Goal: Transaction & Acquisition: Obtain resource

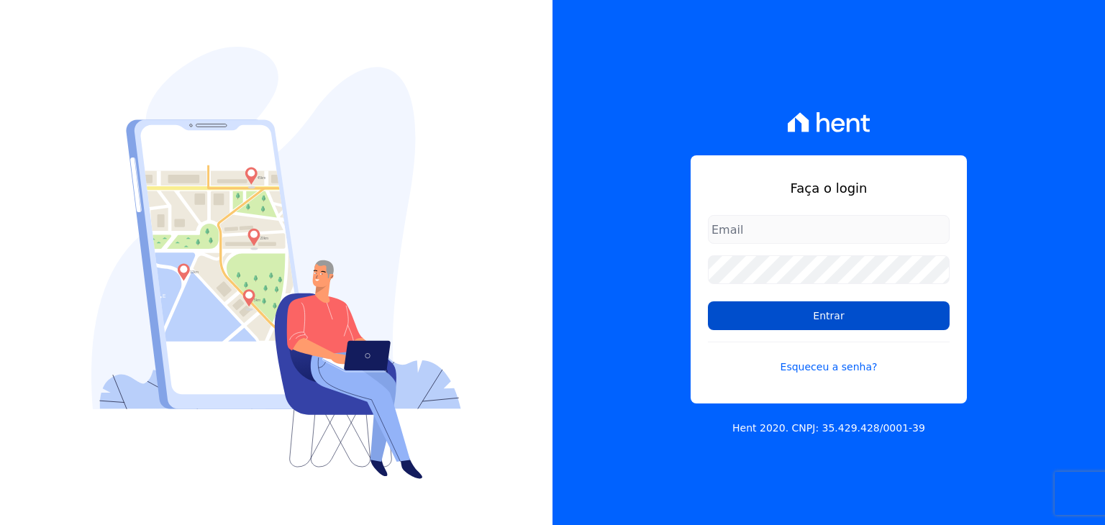
type input "[EMAIL_ADDRESS][DOMAIN_NAME]"
click at [739, 312] on input "Entrar" at bounding box center [829, 315] width 242 height 29
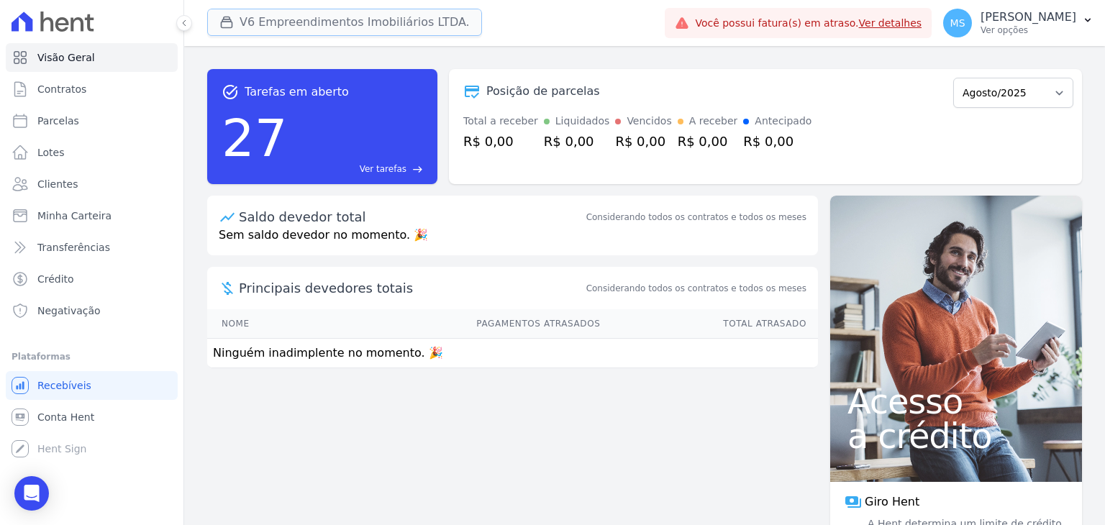
click at [355, 23] on button "V6 Empreendimentos Imobiliários LTDA." at bounding box center [344, 22] width 275 height 27
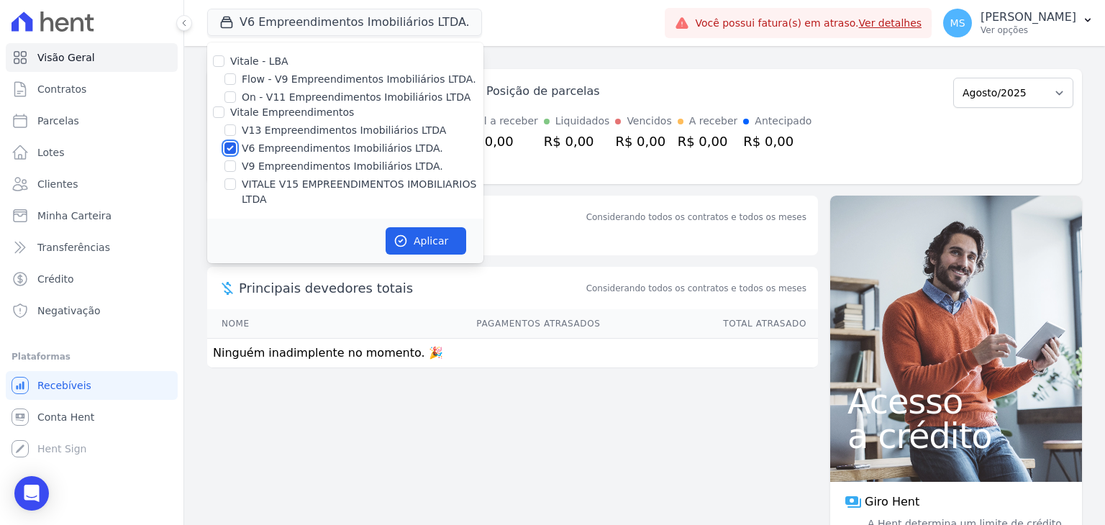
click at [224, 144] on input "V6 Empreendimentos Imobiliários LTDA." at bounding box center [230, 148] width 12 height 12
checkbox input "false"
click at [236, 122] on div "Vitale - LBA Flow - V9 Empreendimentos Imobiliários LTDA. On - V11 Empreendimen…" at bounding box center [345, 130] width 276 height 176
click at [233, 125] on input "V13 Empreendimentos Imobiliários LTDA" at bounding box center [230, 130] width 12 height 12
checkbox input "true"
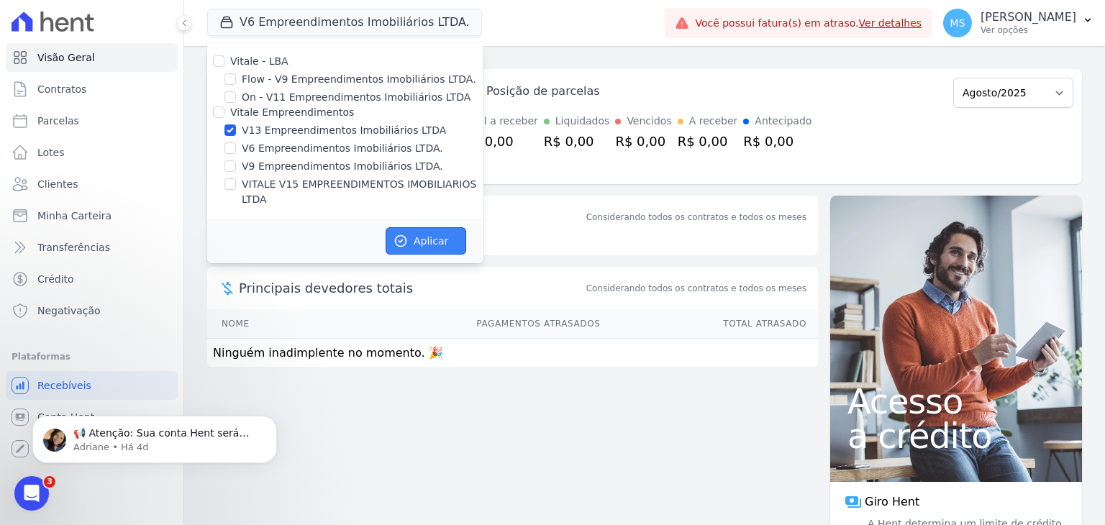
click at [446, 227] on button "Aplicar" at bounding box center [426, 240] width 81 height 27
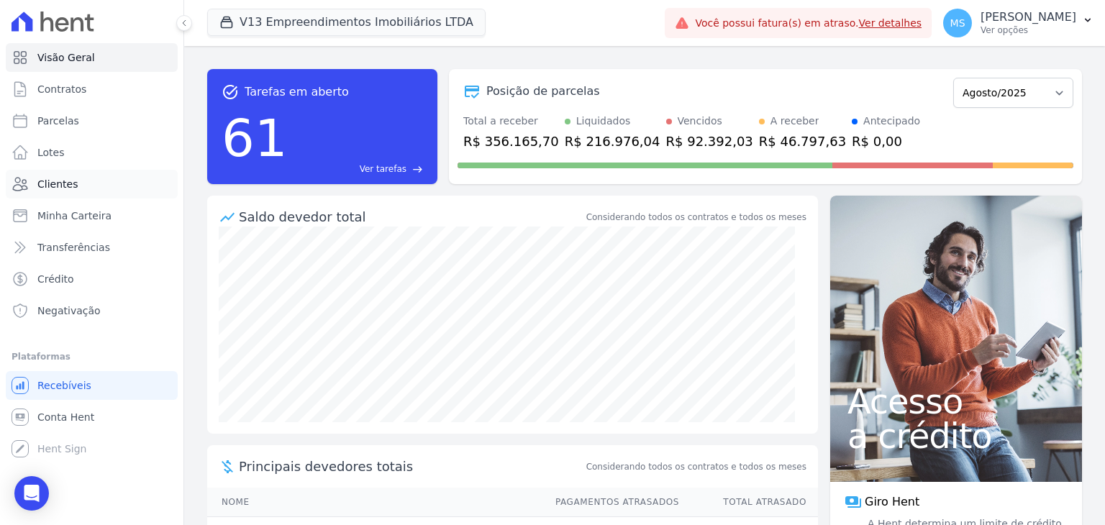
click at [78, 190] on link "Clientes" at bounding box center [92, 184] width 172 height 29
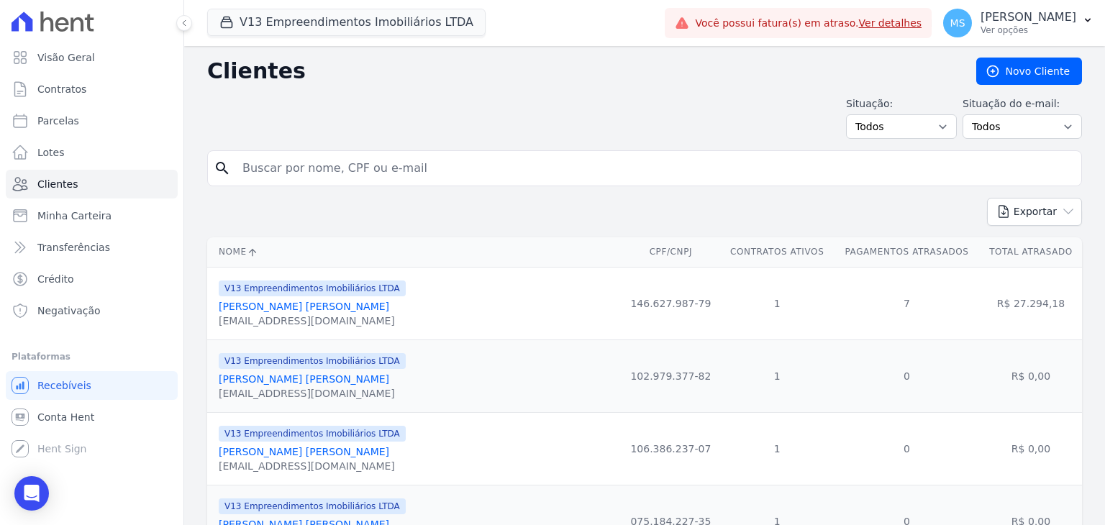
click at [260, 156] on input "search" at bounding box center [655, 168] width 842 height 29
type input "renata medeiros"
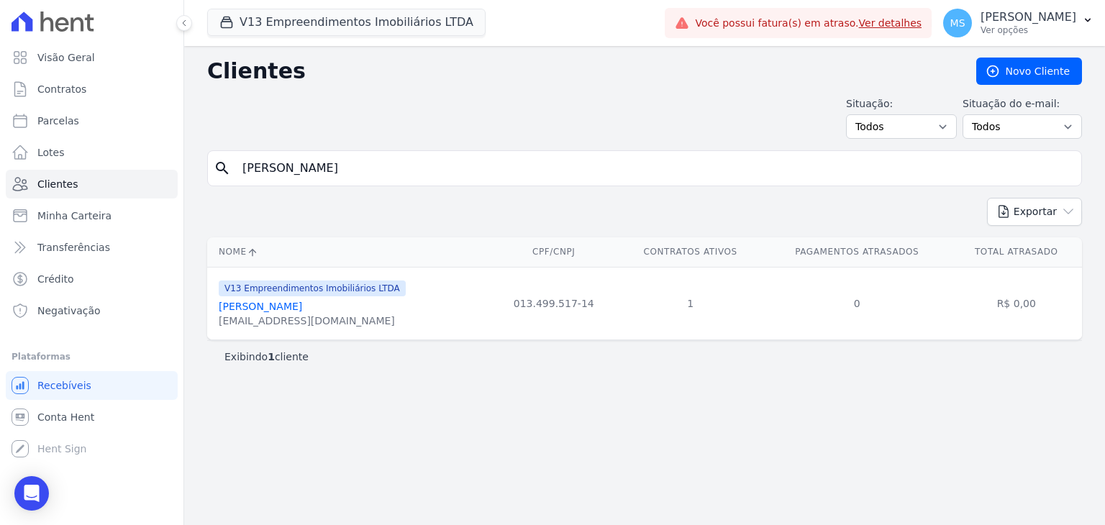
click at [302, 309] on link "Renata Medeiros Ferreira" at bounding box center [260, 307] width 83 height 12
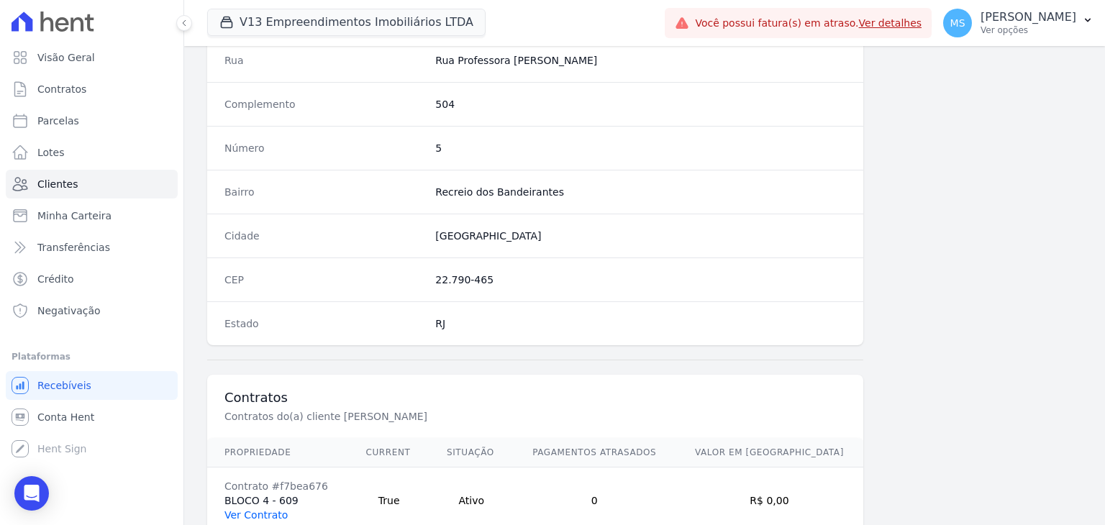
scroll to position [816, 0]
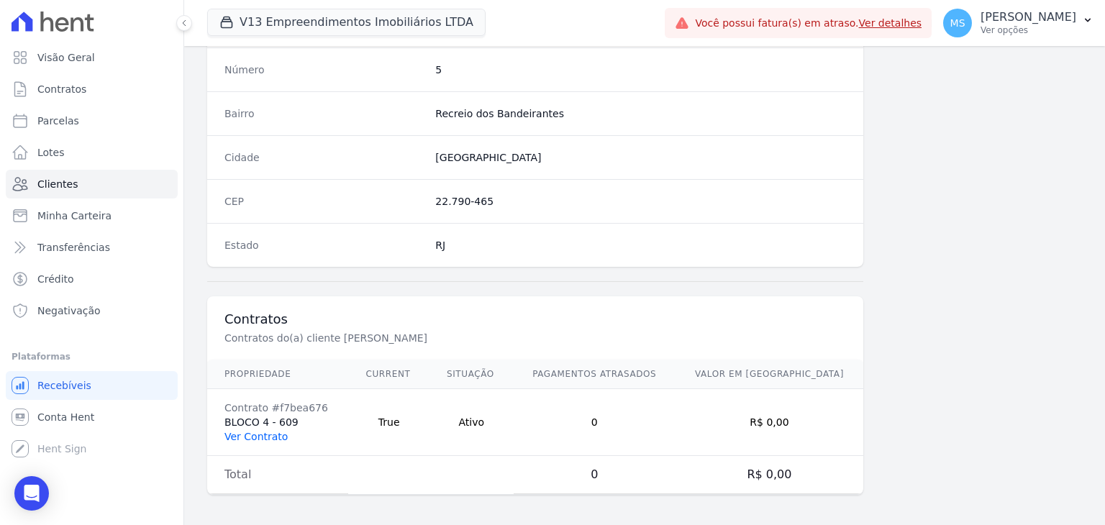
click at [263, 432] on link "Ver Contrato" at bounding box center [255, 437] width 63 height 12
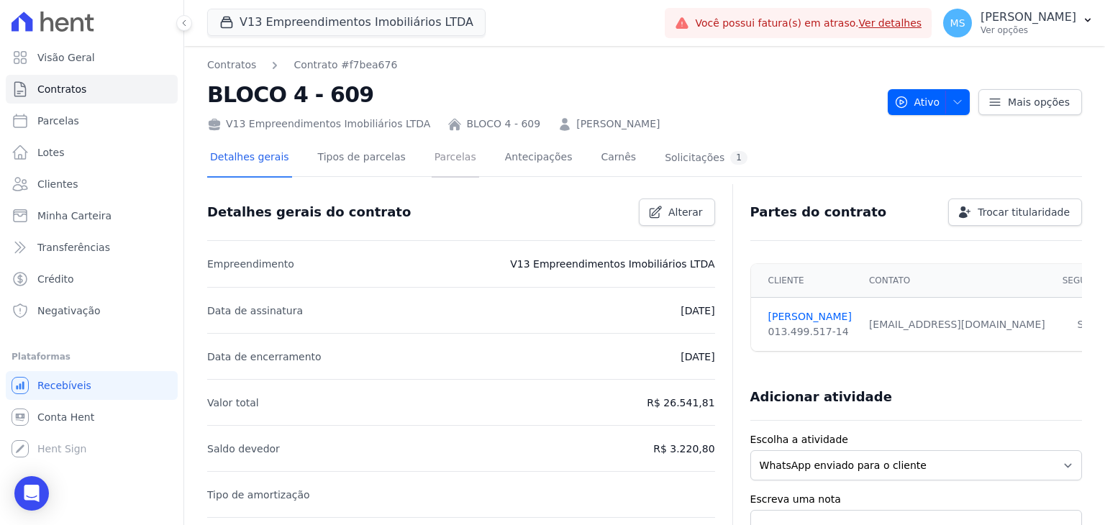
click at [452, 172] on link "Parcelas" at bounding box center [455, 159] width 47 height 38
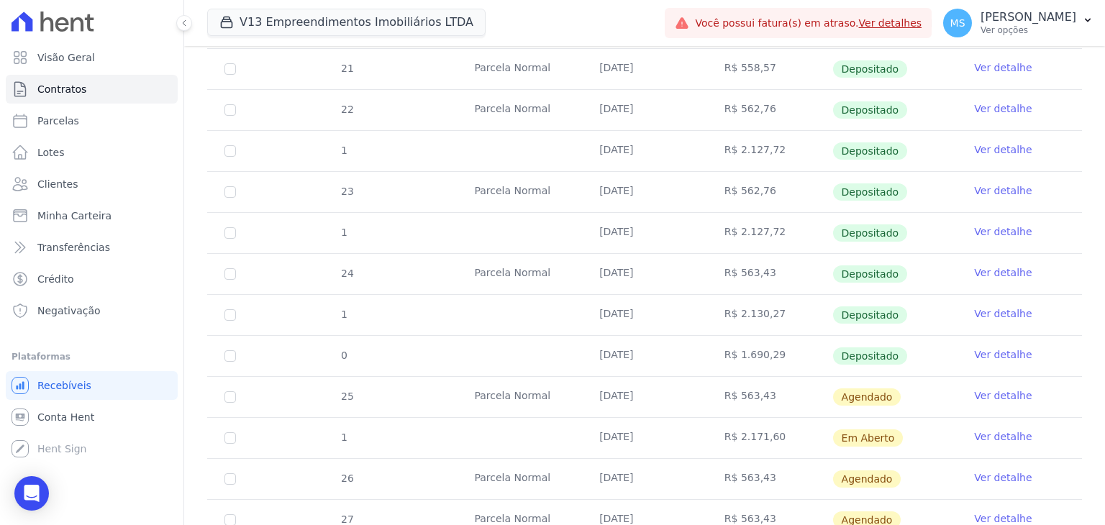
scroll to position [575, 0]
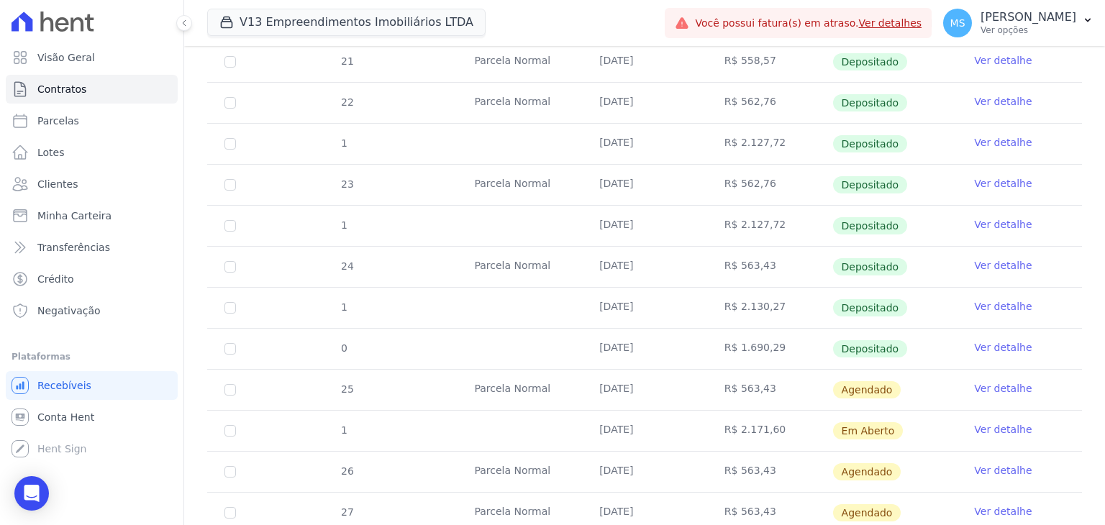
click at [985, 349] on link "Ver detalhe" at bounding box center [1003, 347] width 58 height 14
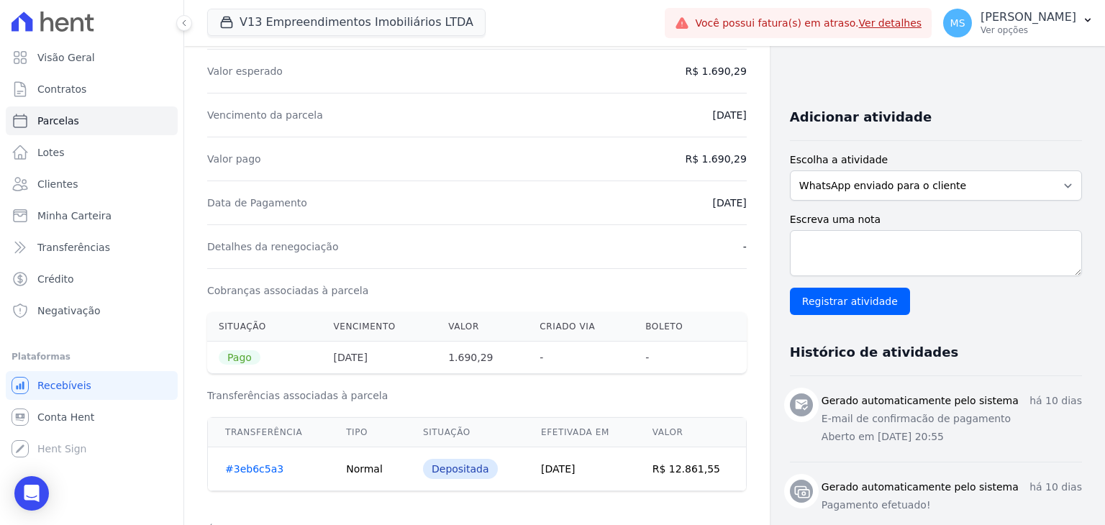
scroll to position [288, 0]
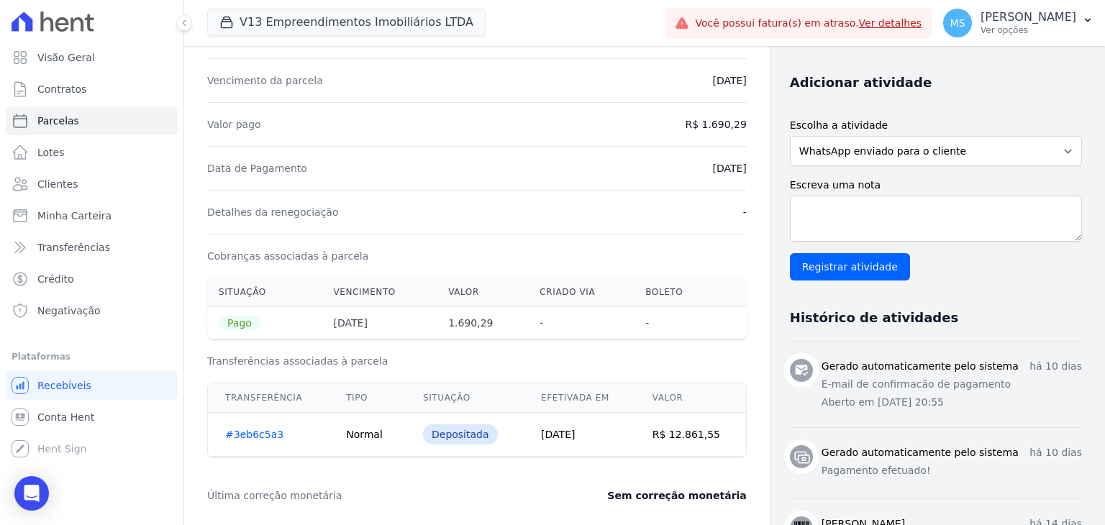
click at [257, 432] on link "#3eb6c5a3" at bounding box center [254, 435] width 58 height 12
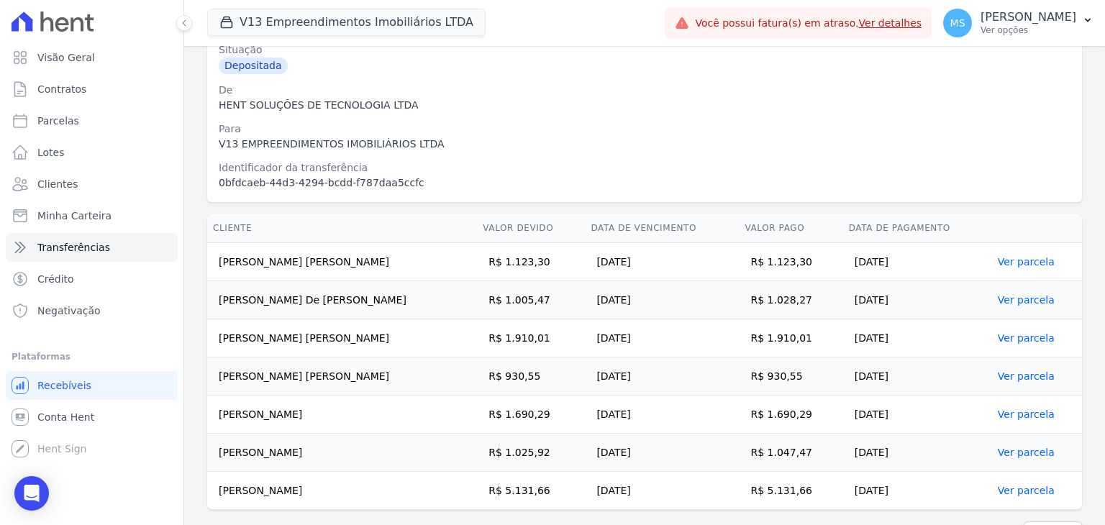
scroll to position [244, 0]
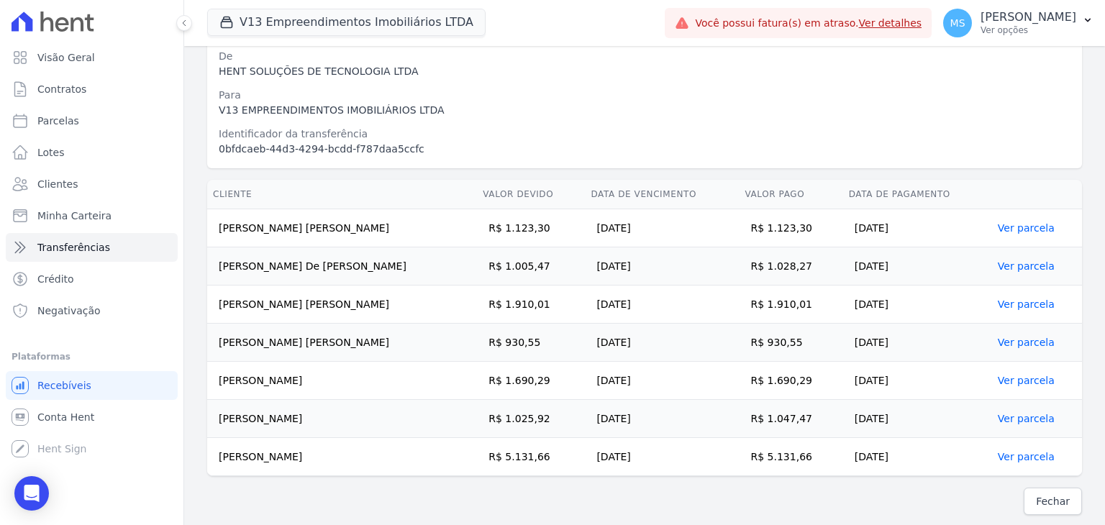
drag, startPoint x: 222, startPoint y: 376, endPoint x: 883, endPoint y: 382, distance: 661.1
click at [883, 382] on tr "Renata Medeiros Ferreira R$ 1.690,29 30/08/2025 R$ 1.690,29 15/08/2025 Ver parc…" at bounding box center [644, 381] width 875 height 38
click at [527, 380] on td "R$ 1.690,29" at bounding box center [531, 381] width 108 height 38
drag, startPoint x: 219, startPoint y: 382, endPoint x: 901, endPoint y: 378, distance: 682.0
click at [901, 378] on tr "Renata Medeiros Ferreira R$ 1.690,29 30/08/2025 R$ 1.690,29 15/08/2025 Ver parc…" at bounding box center [644, 381] width 875 height 38
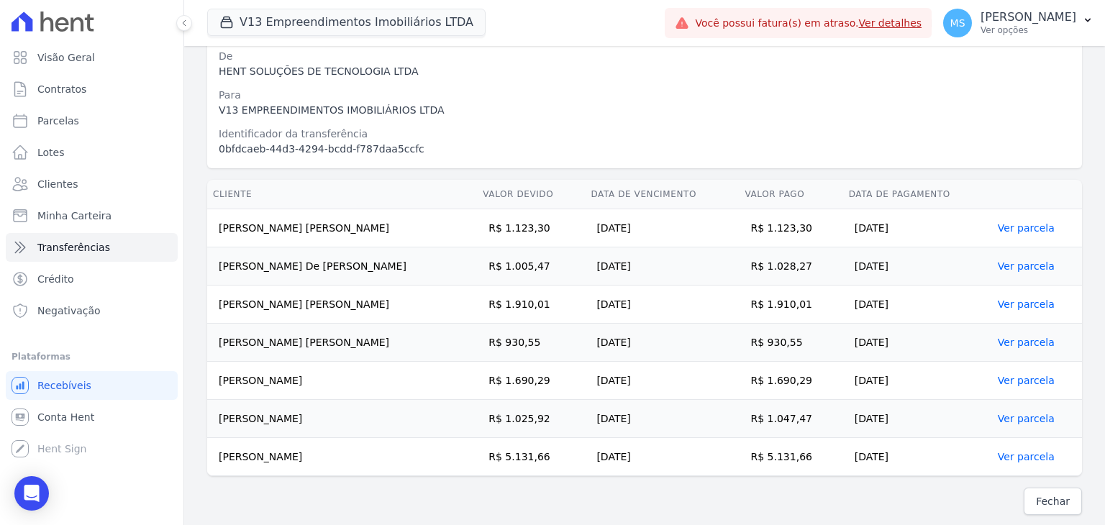
click at [1014, 375] on link "Ver parcela" at bounding box center [1026, 381] width 57 height 12
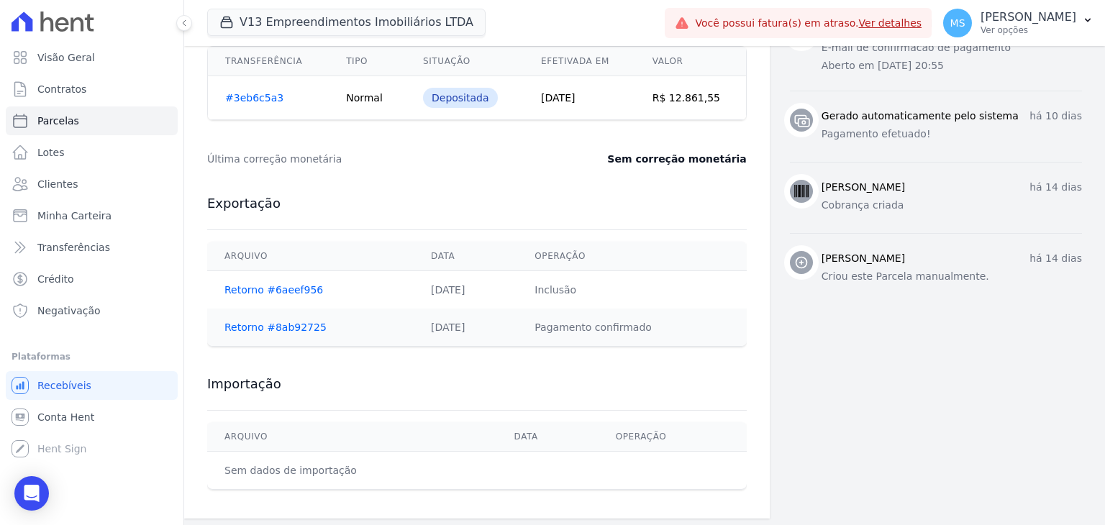
scroll to position [627, 0]
click at [254, 283] on link "Retorno #6aeef956" at bounding box center [273, 288] width 99 height 12
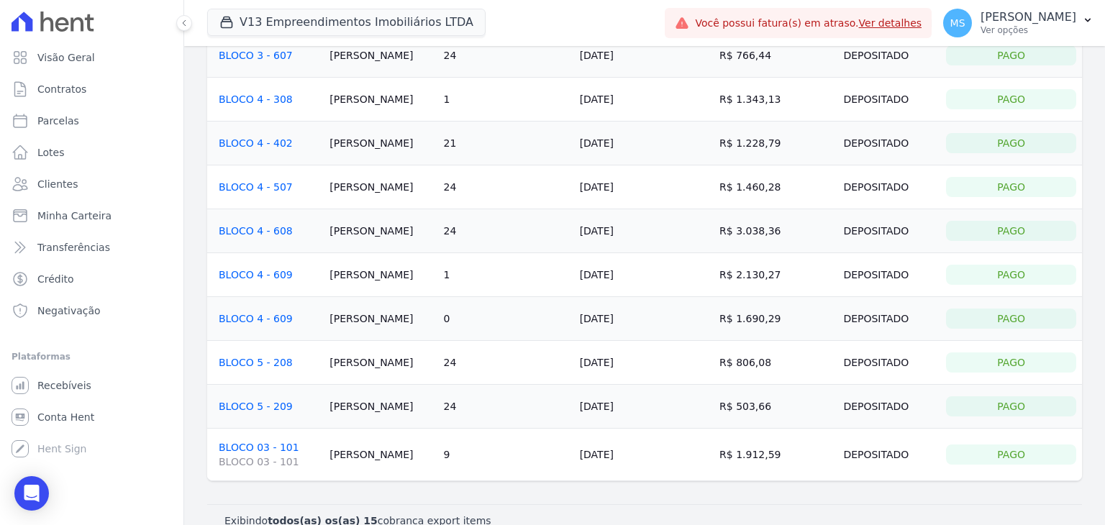
scroll to position [345, 0]
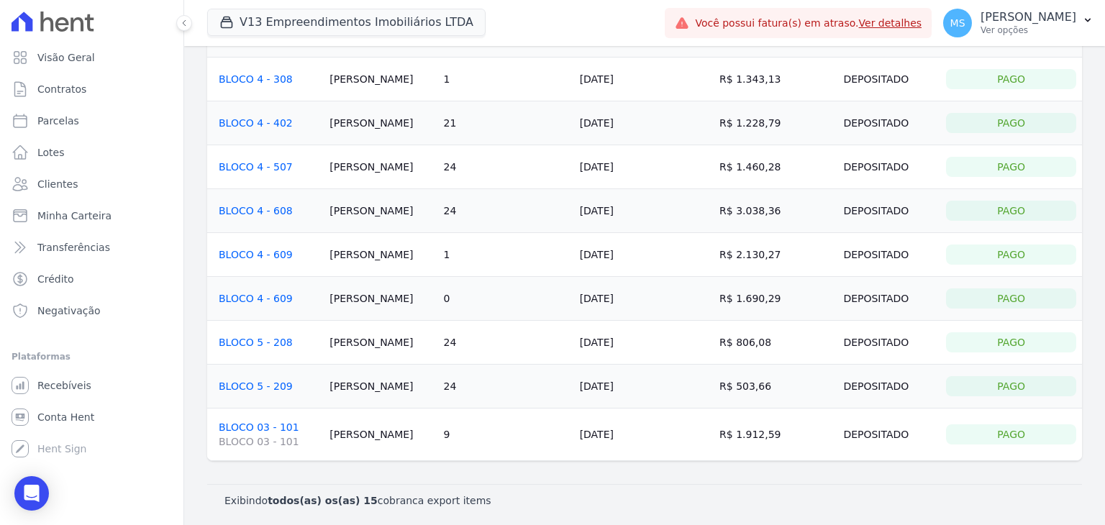
click at [264, 297] on link "BLOCO 4 - 609" at bounding box center [256, 299] width 74 height 12
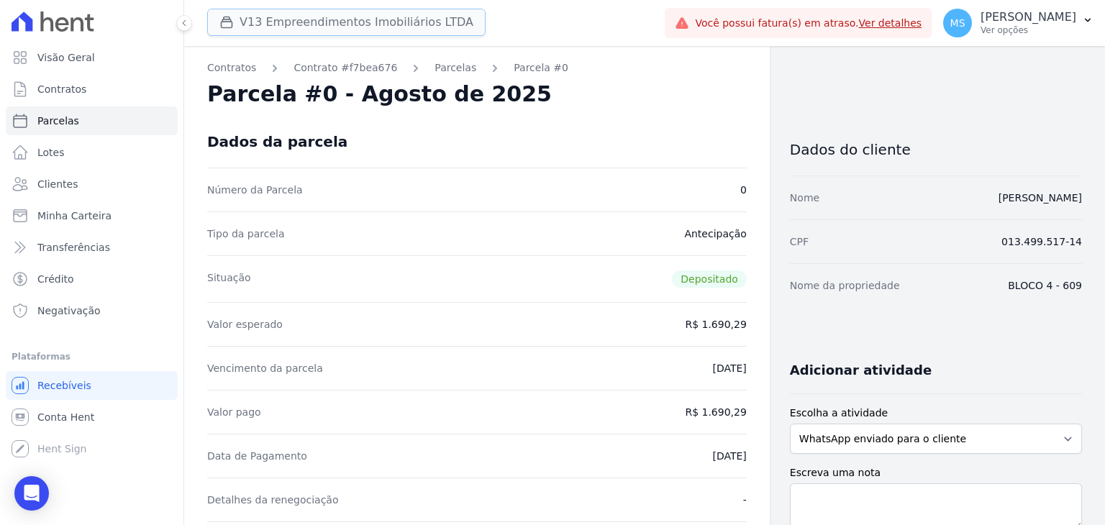
click at [383, 9] on button "V13 Empreendimentos Imobiliários LTDA" at bounding box center [346, 22] width 278 height 27
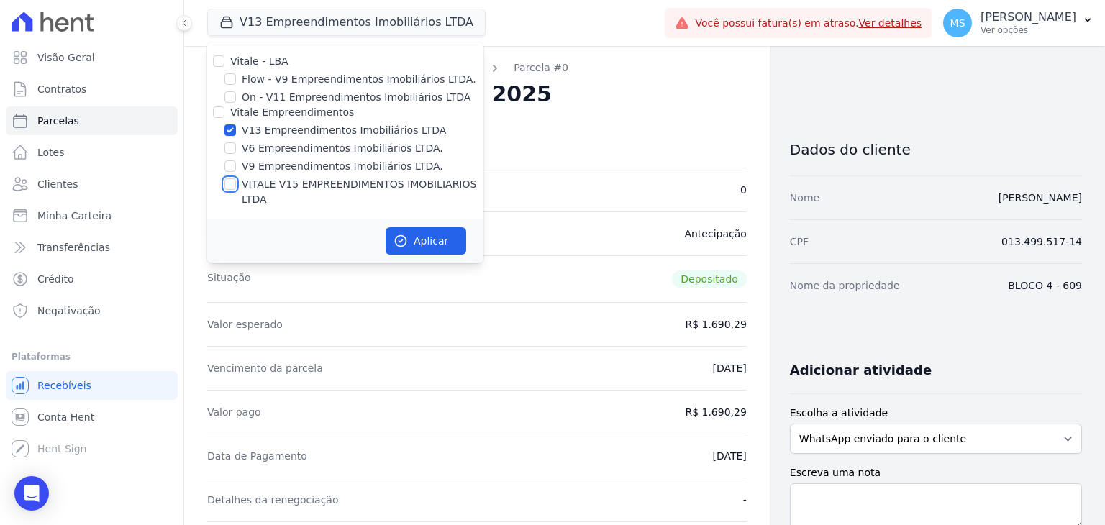
click at [230, 183] on input "VITALE V15 EMPREENDIMENTOS IMOBILIARIOS LTDA" at bounding box center [230, 184] width 12 height 12
checkbox input "true"
click at [428, 229] on button "Aplicar" at bounding box center [426, 240] width 81 height 27
click at [998, 32] on p "Ver opções" at bounding box center [1028, 30] width 96 height 12
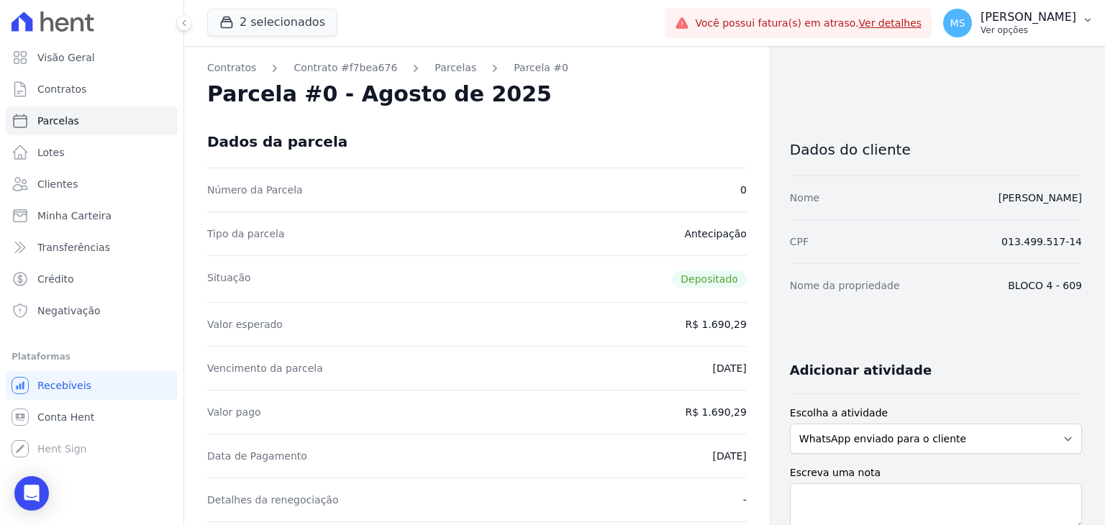
click at [1019, 24] on div "Matheus Sousa Ver opções" at bounding box center [1028, 23] width 96 height 26
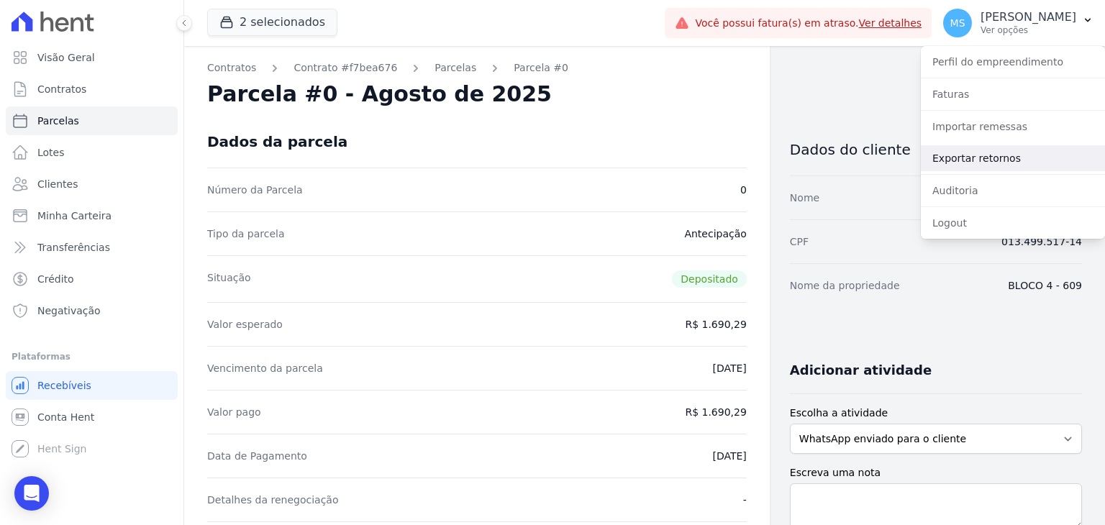
click at [993, 159] on link "Exportar retornos" at bounding box center [1013, 158] width 184 height 26
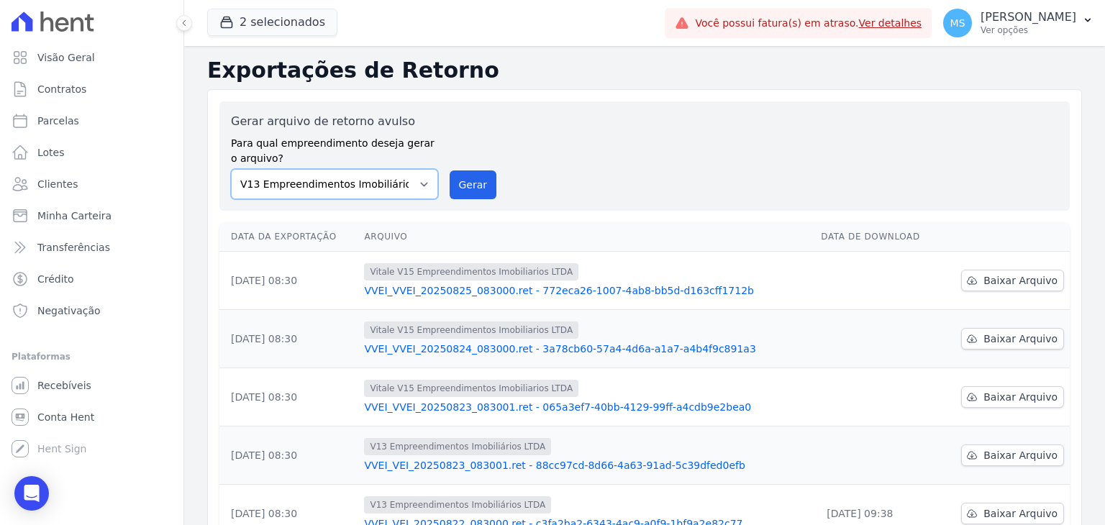
click at [342, 188] on select "Flow - V9 Empreendimentos Imobiliários LTDA. On - V11 Empreendimentos Imobiliár…" at bounding box center [334, 184] width 207 height 30
click at [652, 139] on div "Gerar arquivo de retorno avulso Para qual empreendimento deseja gerar o arquivo…" at bounding box center [644, 156] width 827 height 86
click at [327, 179] on select "Flow - V9 Empreendimentos Imobiliários LTDA. On - V11 Empreendimentos Imobiliár…" at bounding box center [334, 184] width 207 height 30
click at [231, 169] on select "Flow - V9 Empreendimentos Imobiliários LTDA. On - V11 Empreendimentos Imobiliár…" at bounding box center [334, 184] width 207 height 30
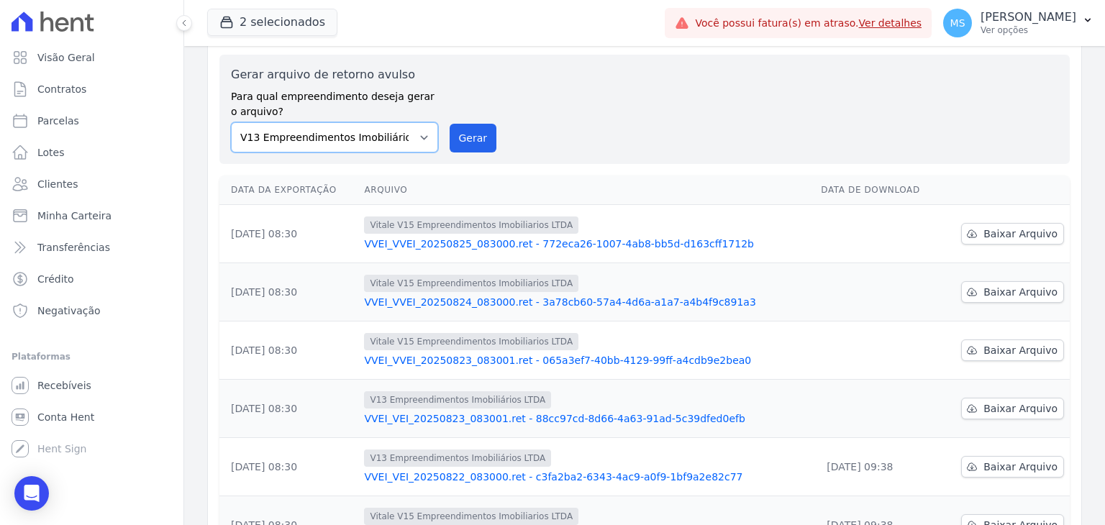
scroll to position [72, 0]
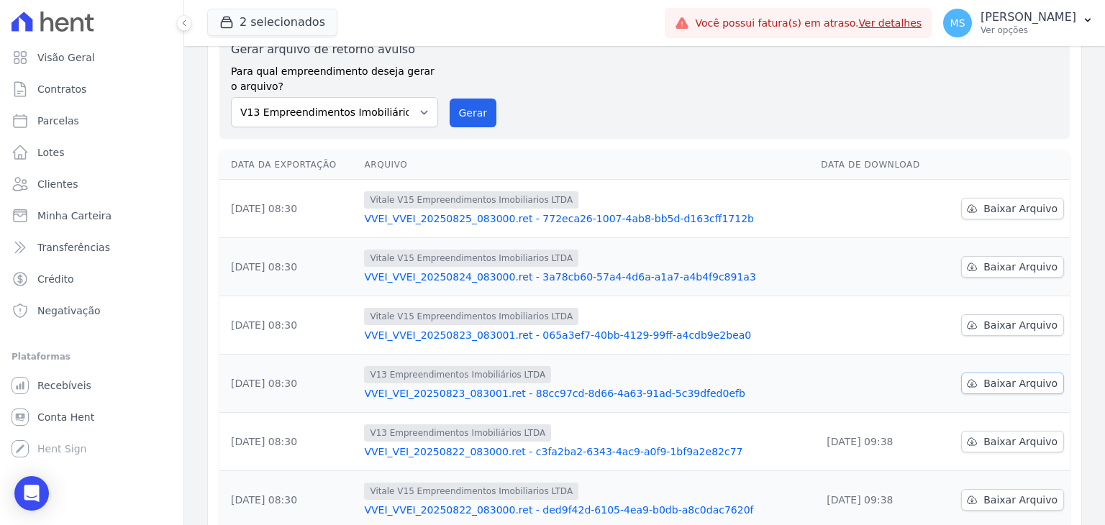
click at [1007, 381] on span "Baixar Arquivo" at bounding box center [1020, 383] width 74 height 14
click at [997, 322] on span "Baixar Arquivo" at bounding box center [1020, 325] width 74 height 14
click at [987, 266] on span "Baixar Arquivo" at bounding box center [1020, 267] width 74 height 14
click at [995, 206] on span "Baixar Arquivo" at bounding box center [1020, 208] width 74 height 14
click at [73, 119] on span "Parcelas" at bounding box center [58, 121] width 42 height 14
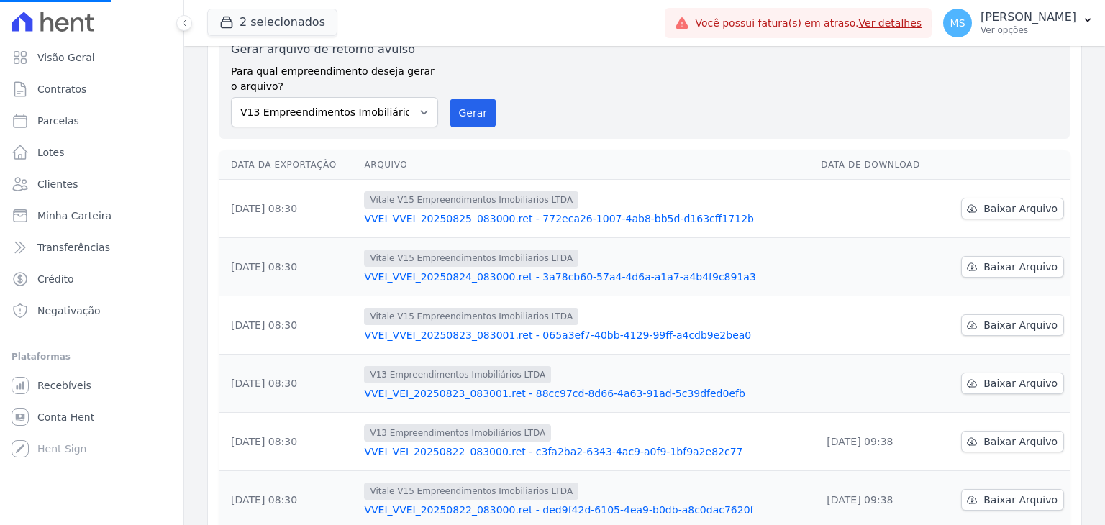
select select
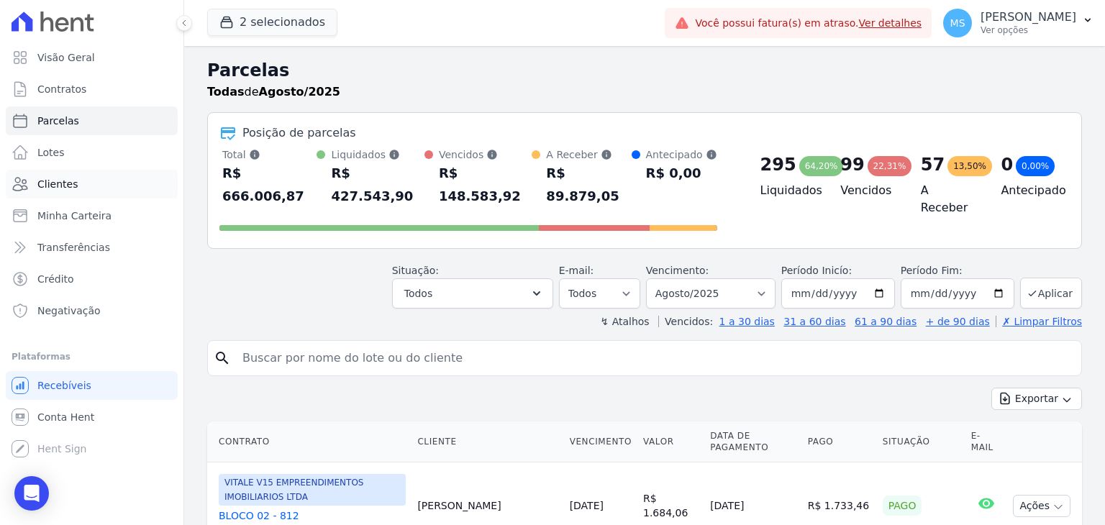
click at [58, 183] on span "Clientes" at bounding box center [57, 184] width 40 height 14
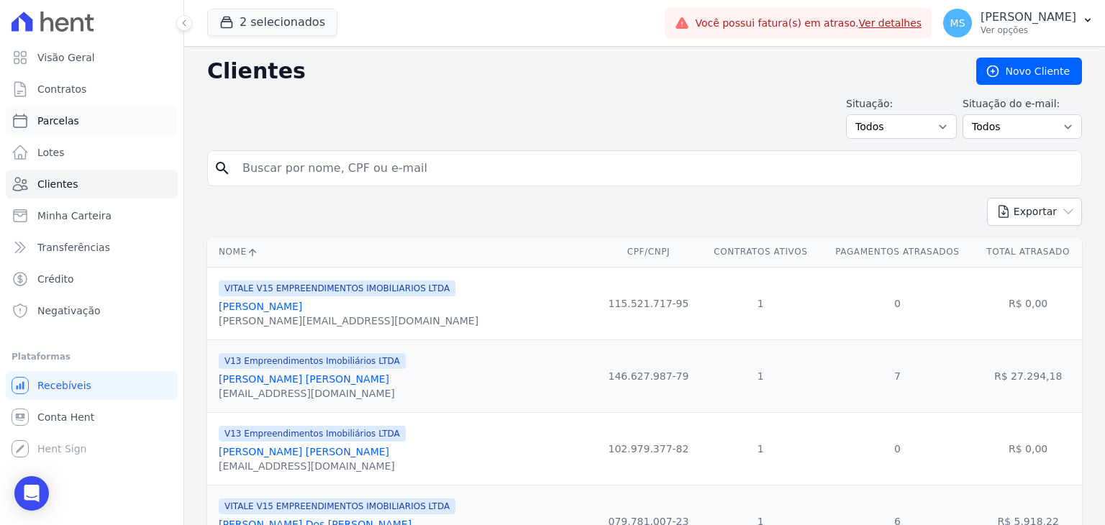
click at [59, 115] on span "Parcelas" at bounding box center [58, 121] width 42 height 14
select select
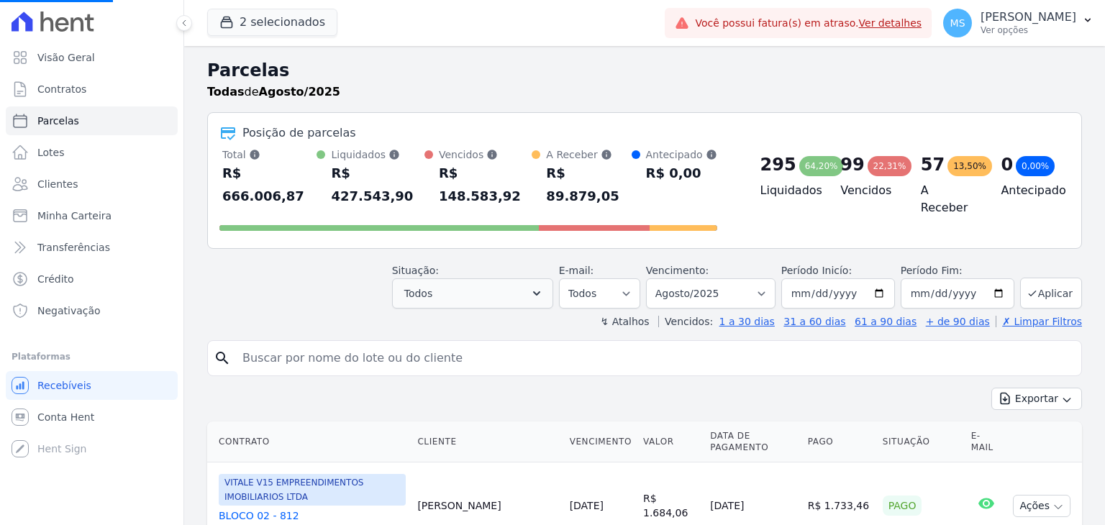
select select
click at [432, 285] on span "Todos" at bounding box center [418, 293] width 28 height 17
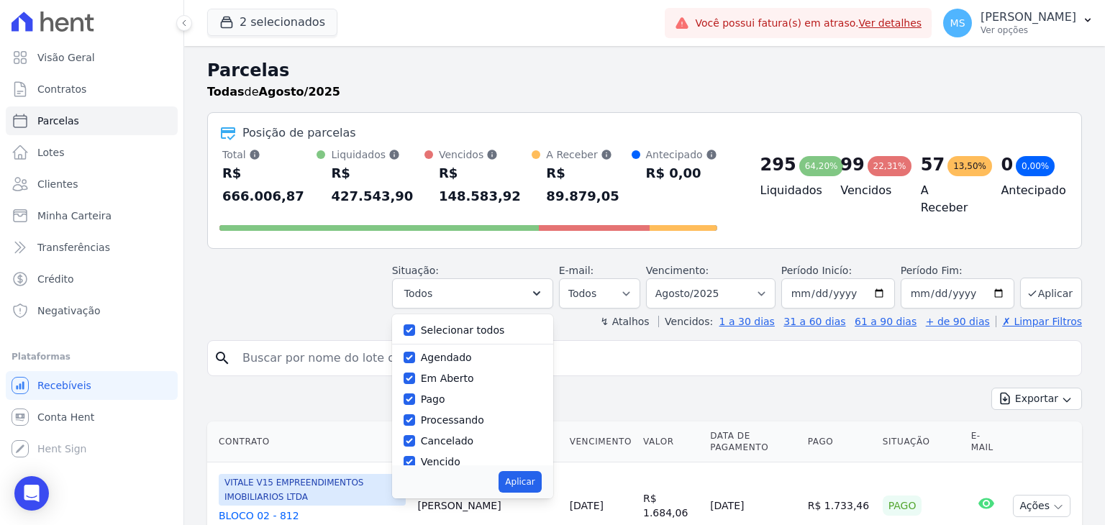
click at [415, 323] on div at bounding box center [410, 330] width 12 height 14
click at [415, 324] on input "Selecionar todos" at bounding box center [410, 330] width 12 height 12
checkbox input "false"
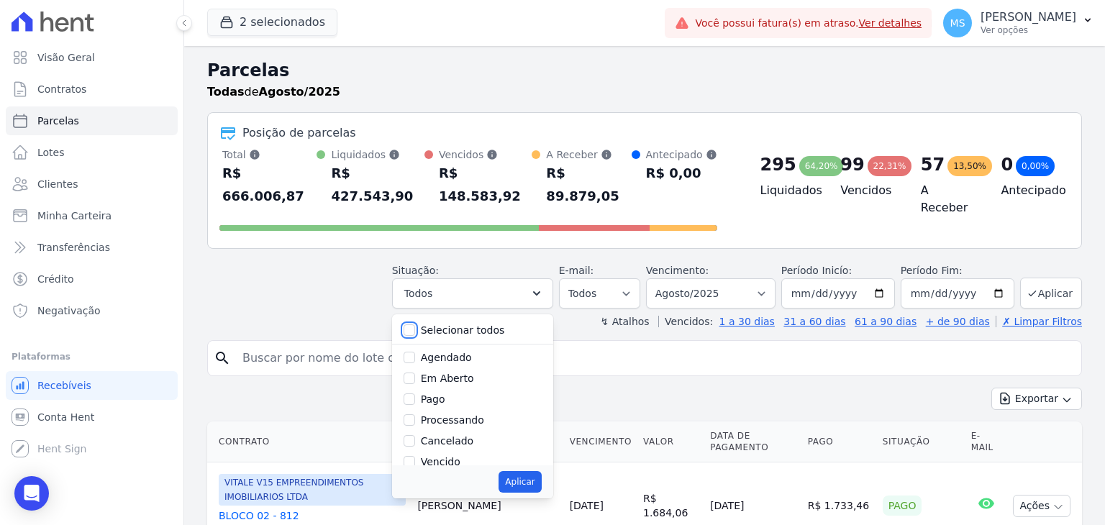
checkbox input "false"
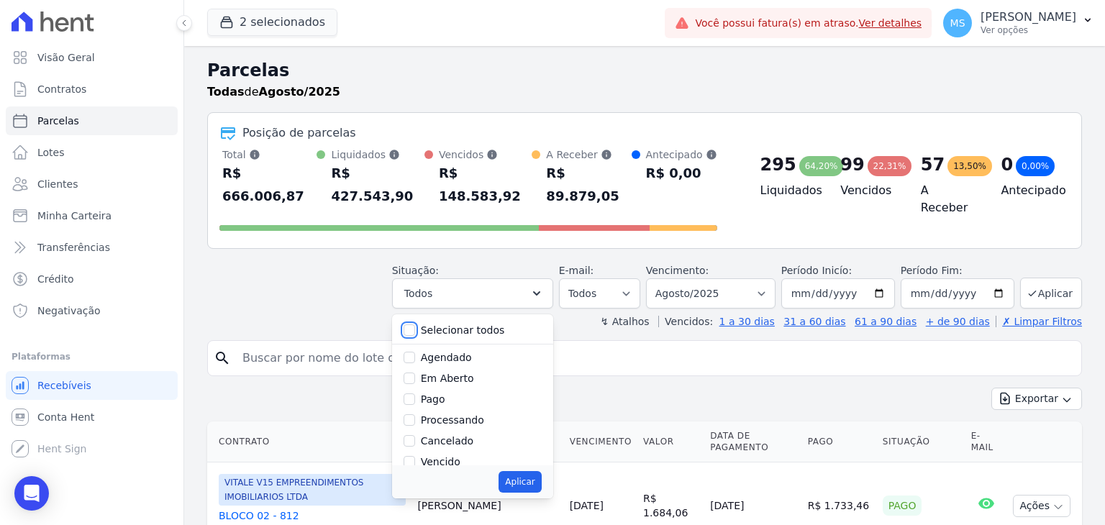
checkbox input "false"
click at [432, 389] on div "Pago" at bounding box center [473, 399] width 138 height 21
click at [415, 393] on input "Pago" at bounding box center [410, 399] width 12 height 12
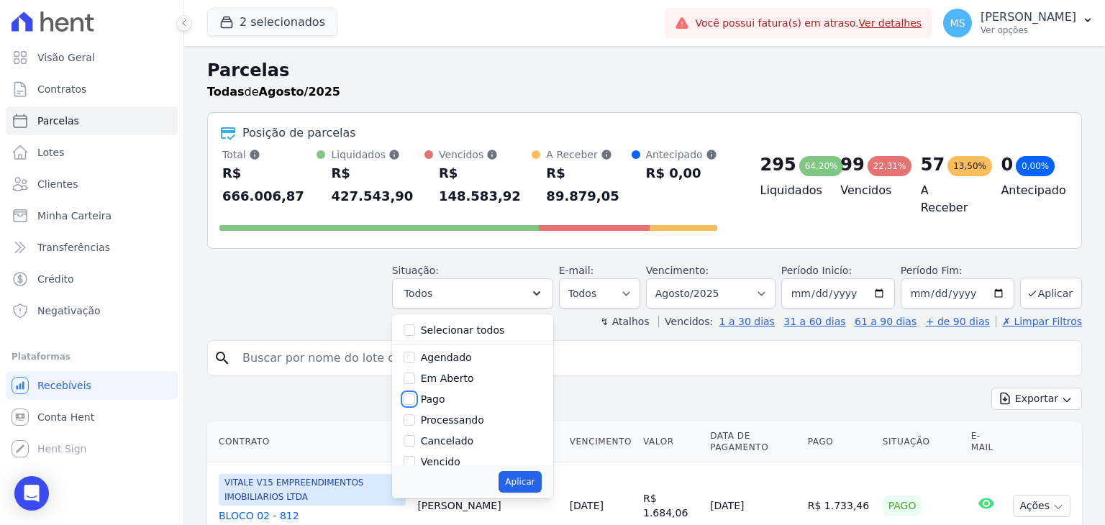
checkbox input "true"
click at [424, 410] on div "Processando" at bounding box center [473, 420] width 138 height 21
click at [415, 414] on input "Processando" at bounding box center [410, 420] width 12 height 12
checkbox input "true"
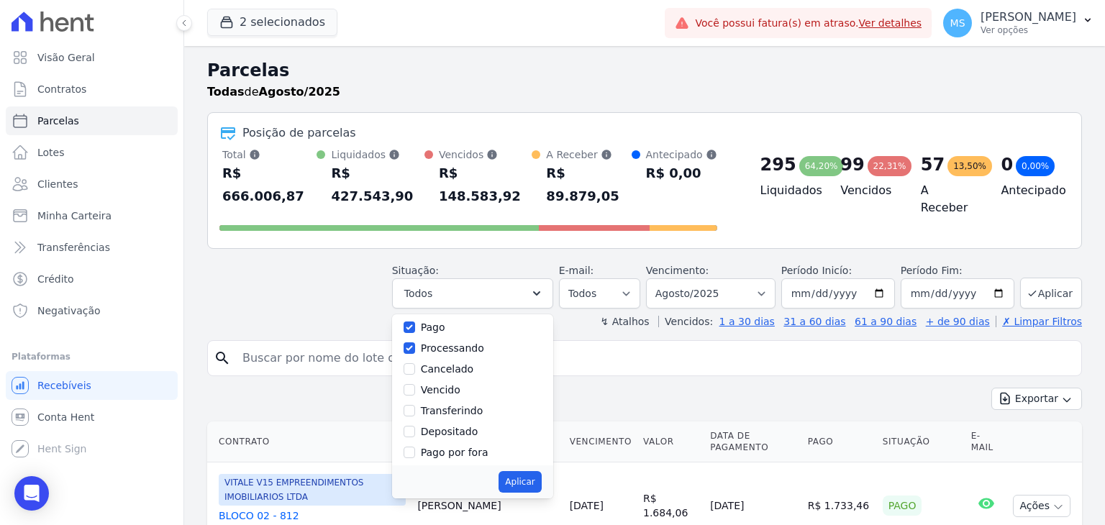
click at [415, 404] on div at bounding box center [410, 411] width 12 height 14
click at [415, 405] on input "Transferindo" at bounding box center [410, 411] width 12 height 12
checkbox input "true"
click at [415, 426] on input "Depositado" at bounding box center [410, 432] width 12 height 12
checkbox input "true"
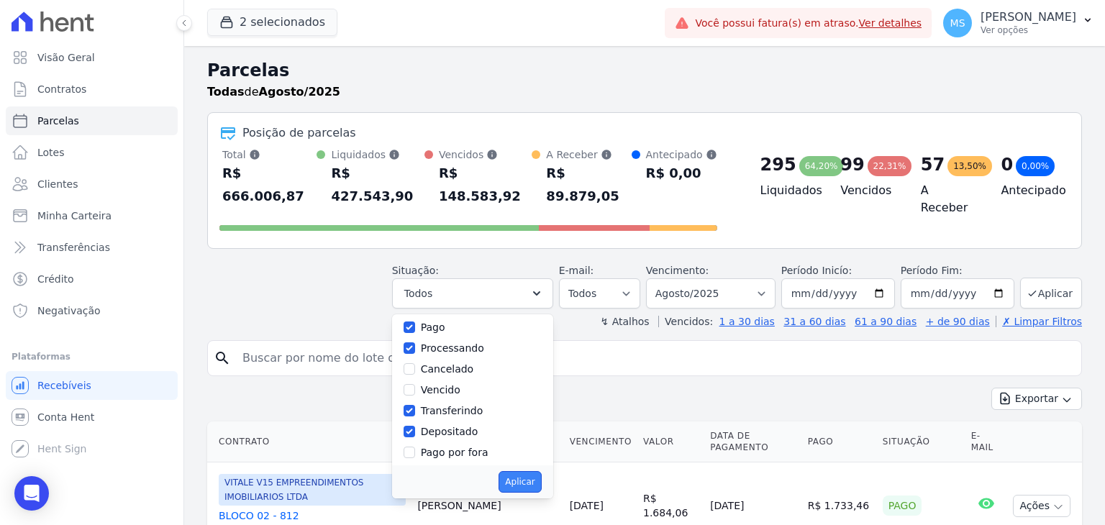
click at [537, 471] on button "Aplicar" at bounding box center [520, 482] width 42 height 22
select select "paid"
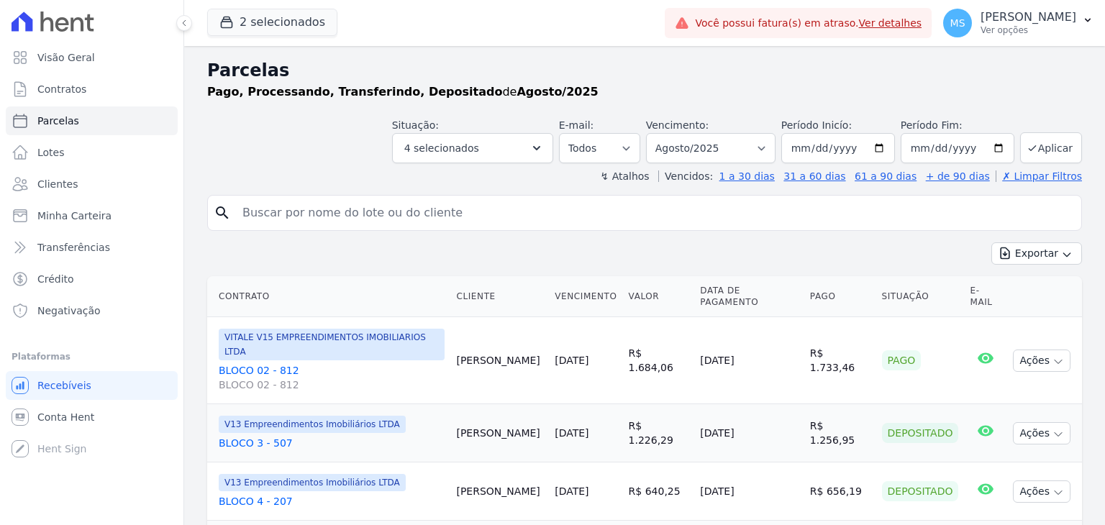
select select
click at [1030, 145] on button "Aplicar" at bounding box center [1051, 147] width 62 height 31
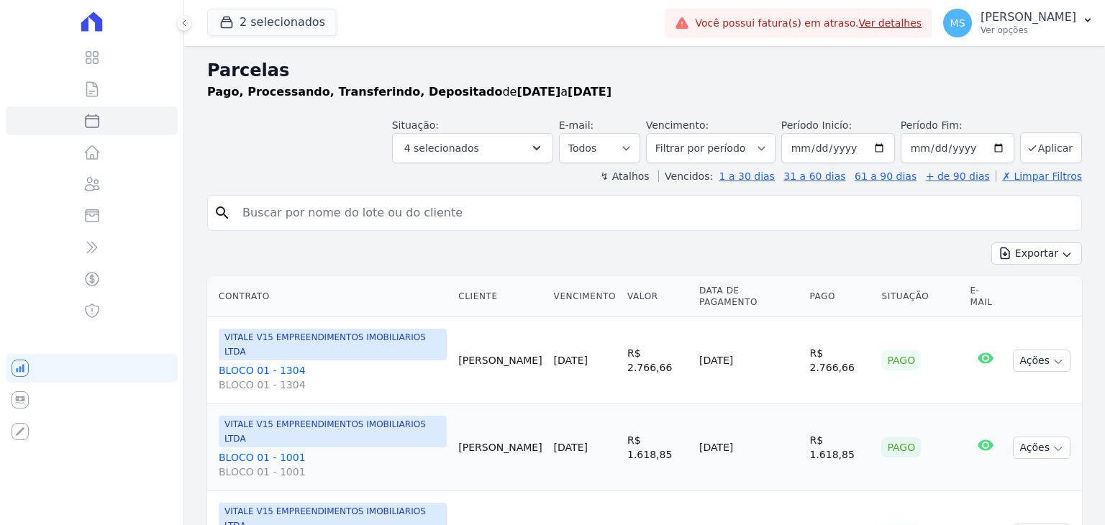
select select
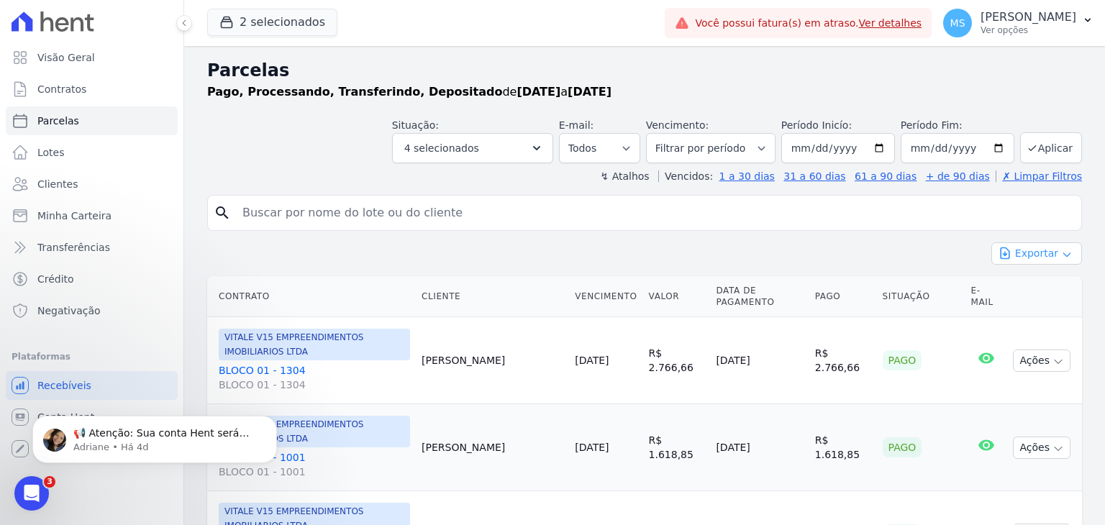
click at [1016, 253] on button "Exportar" at bounding box center [1036, 253] width 91 height 22
click at [1015, 317] on span "Exportar CSV" at bounding box center [1035, 312] width 76 height 14
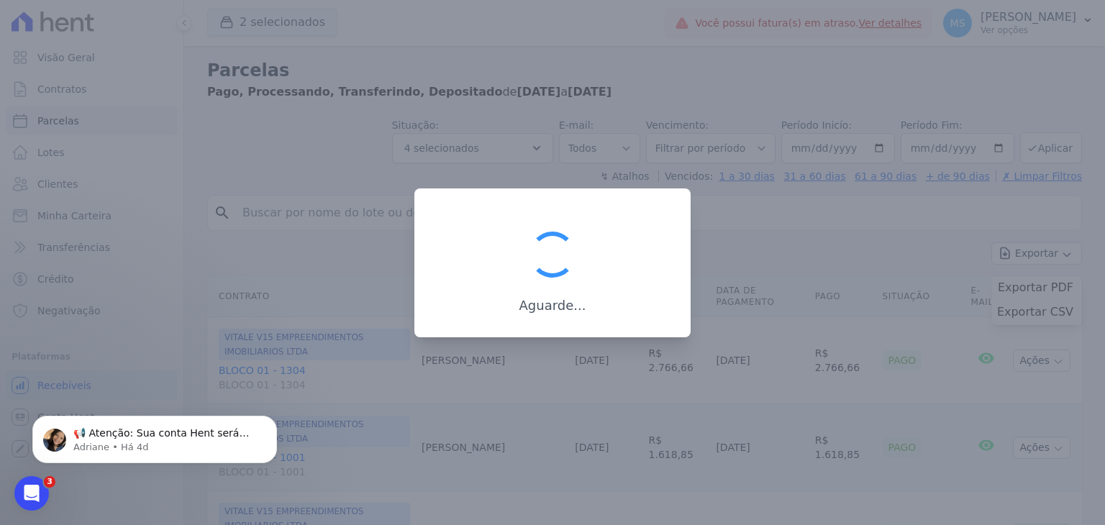
click at [475, 205] on div "Aguarde..." at bounding box center [552, 262] width 276 height 149
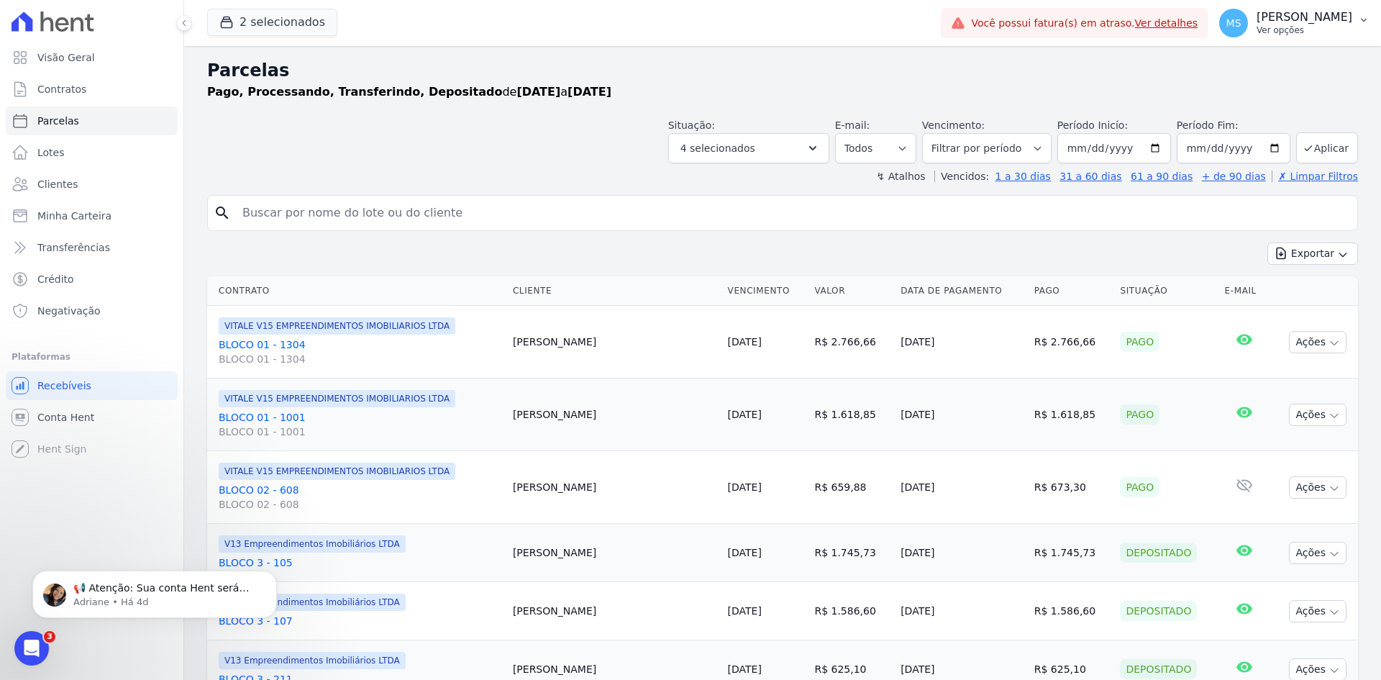
click at [1104, 13] on p "[PERSON_NAME]" at bounding box center [1305, 17] width 96 height 14
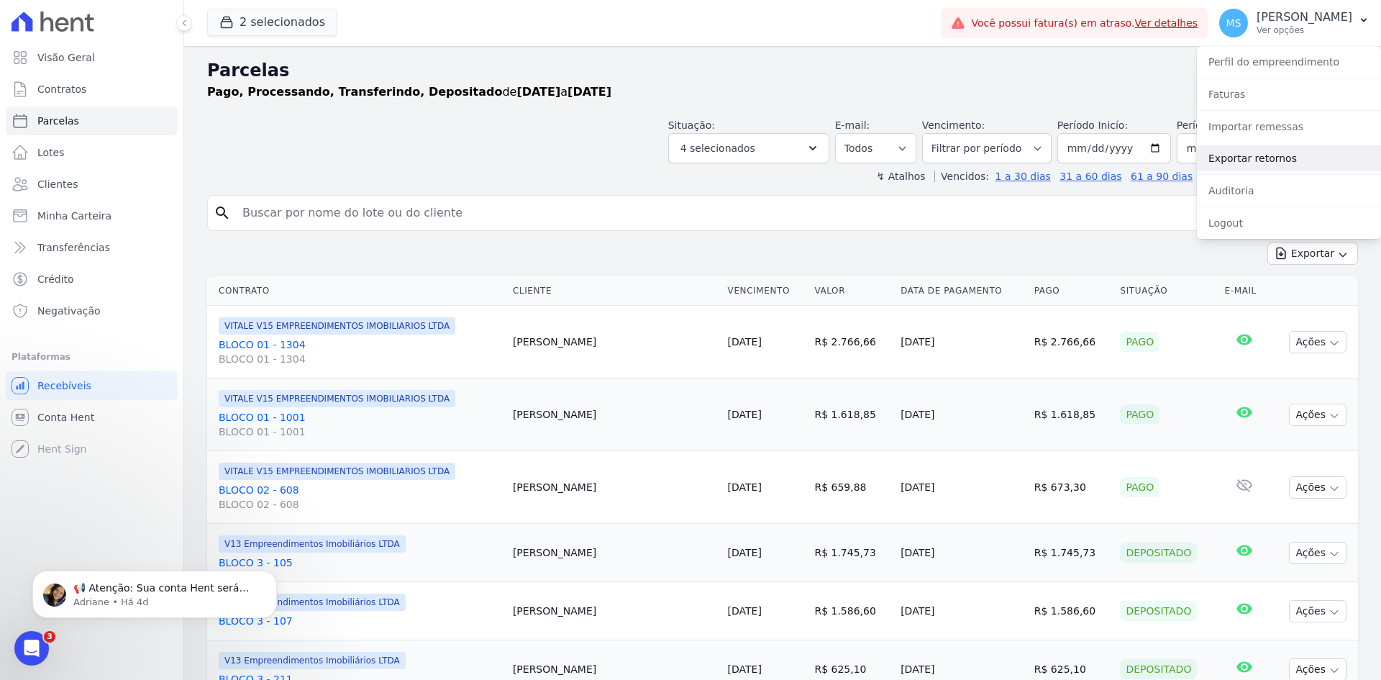
click at [1104, 162] on link "Exportar retornos" at bounding box center [1289, 158] width 184 height 26
